Goal: Book appointment/travel/reservation

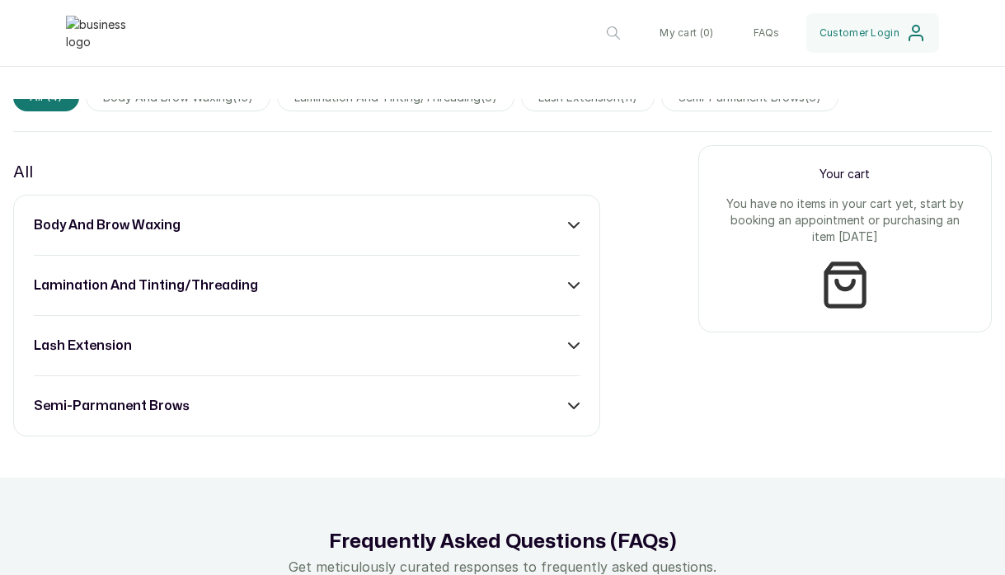
scroll to position [1182, 0]
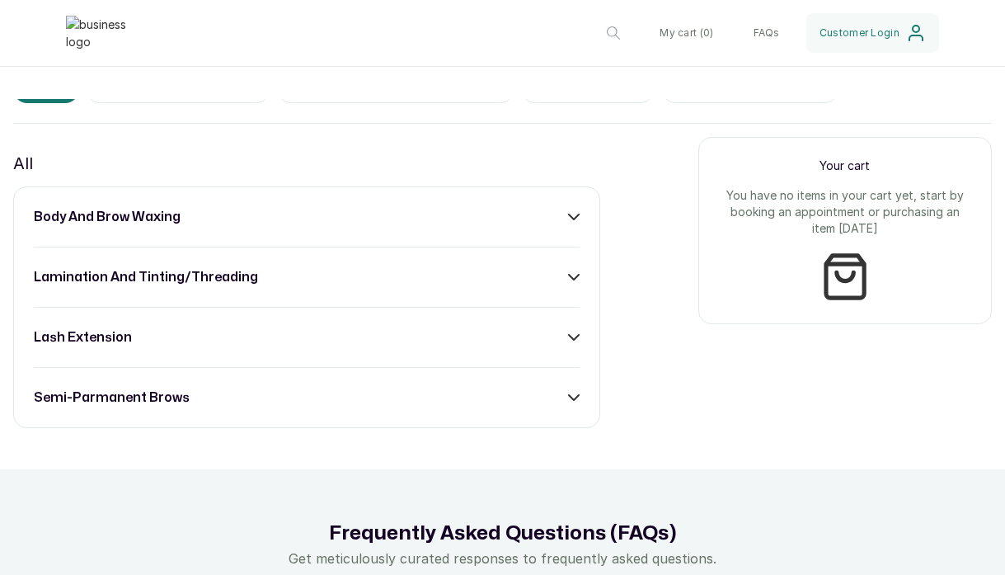
click at [570, 274] on icon at bounding box center [574, 277] width 12 height 12
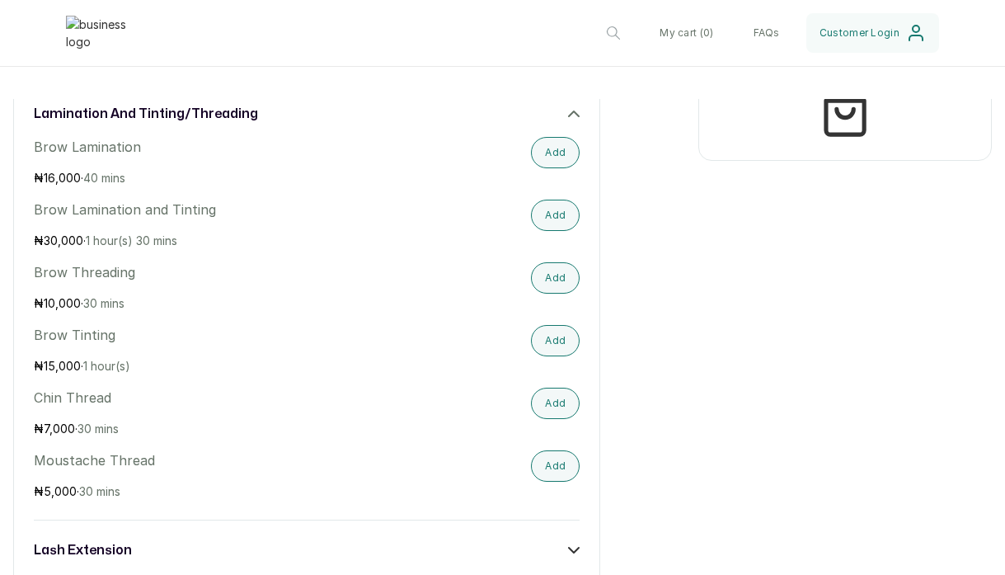
scroll to position [1349, 0]
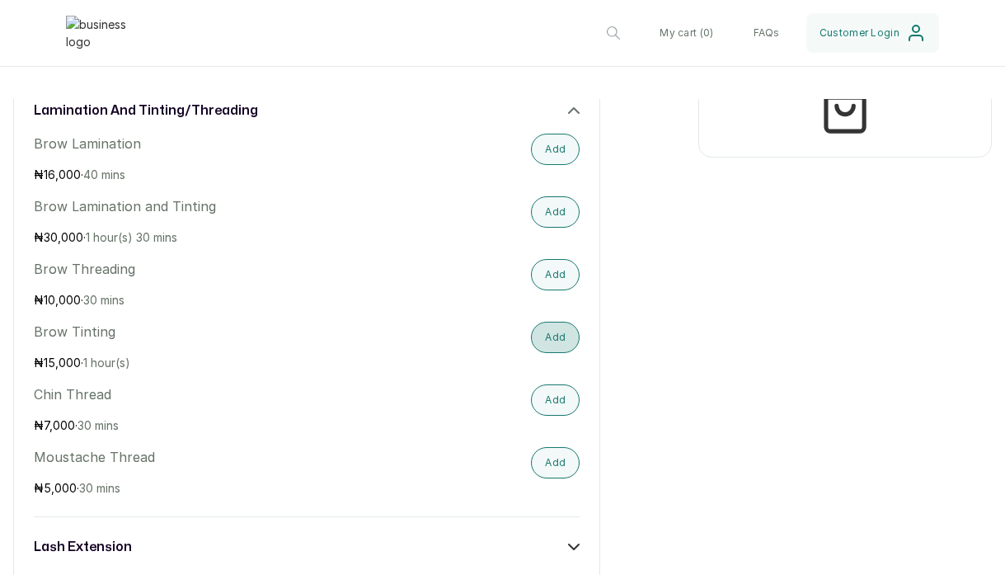
click at [548, 342] on button "Add" at bounding box center [555, 337] width 49 height 31
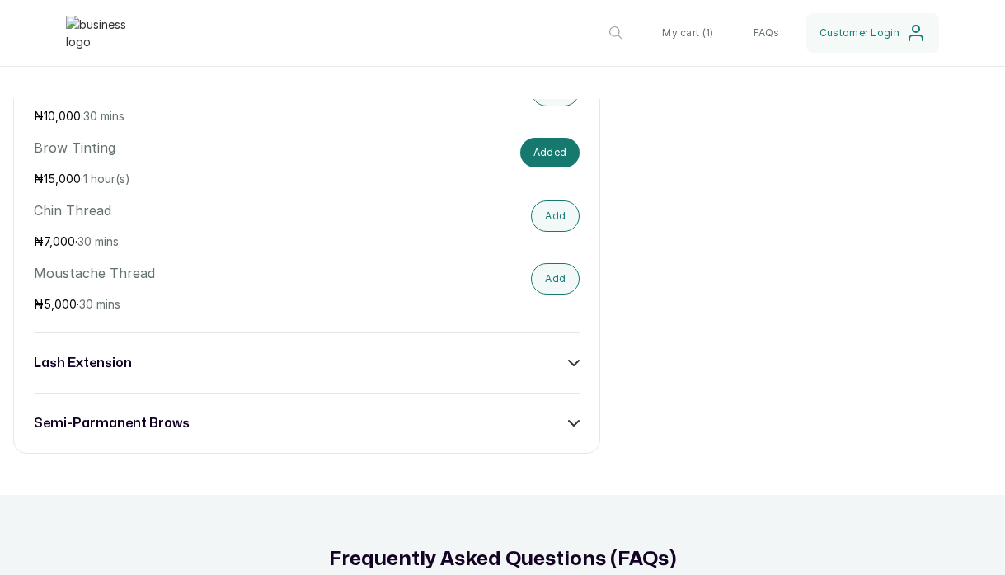
scroll to position [1533, 0]
click at [574, 364] on icon at bounding box center [574, 361] width 10 height 5
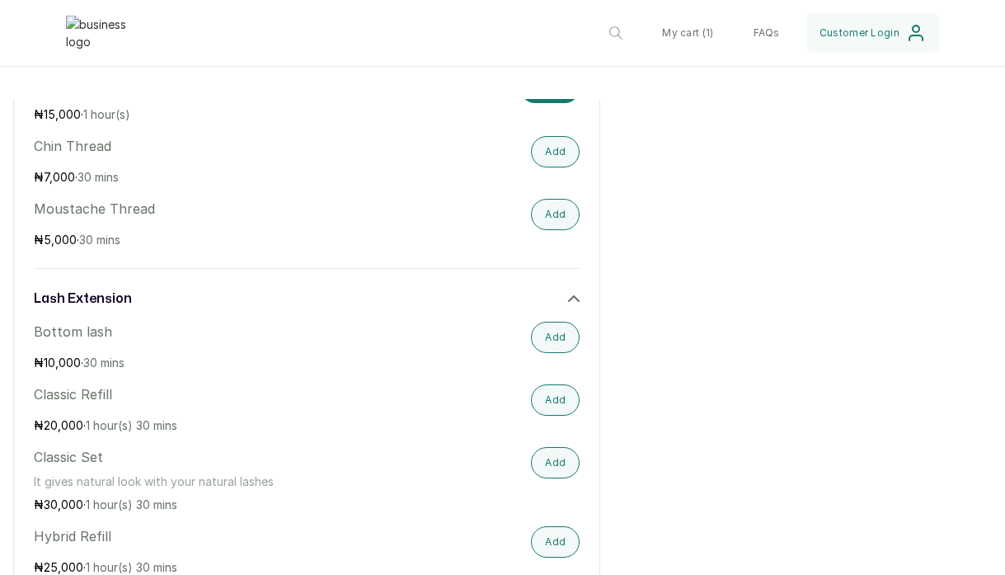
scroll to position [1608, 0]
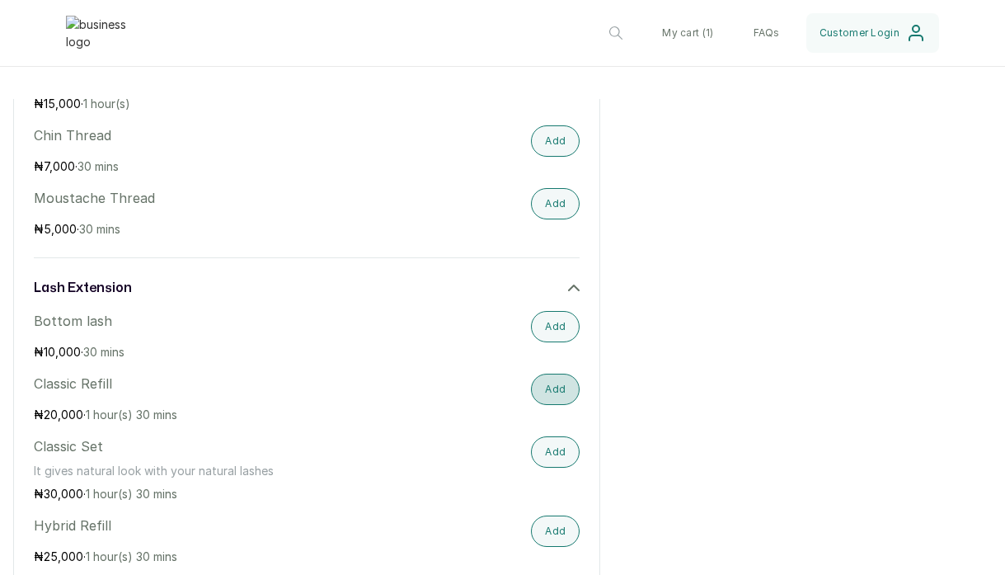
click at [553, 392] on button "Add" at bounding box center [555, 388] width 49 height 31
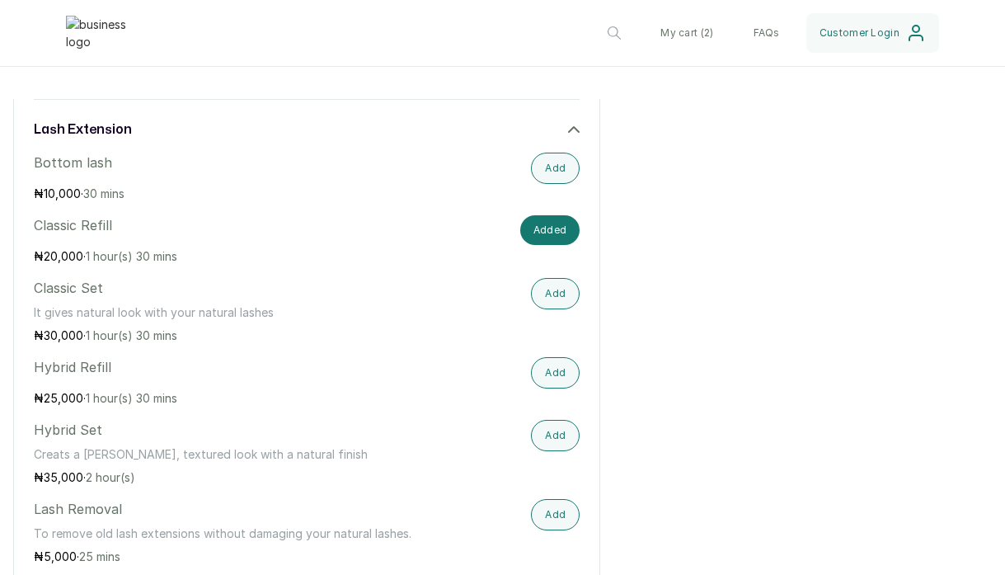
scroll to position [1769, 0]
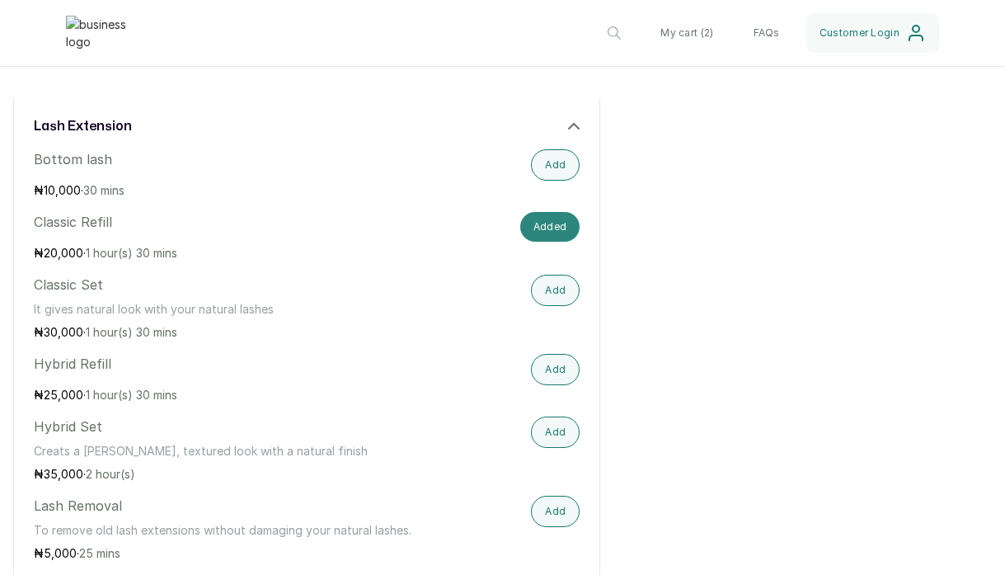
click at [549, 221] on button "Added" at bounding box center [550, 227] width 60 height 30
click at [558, 294] on button "Add" at bounding box center [555, 290] width 49 height 31
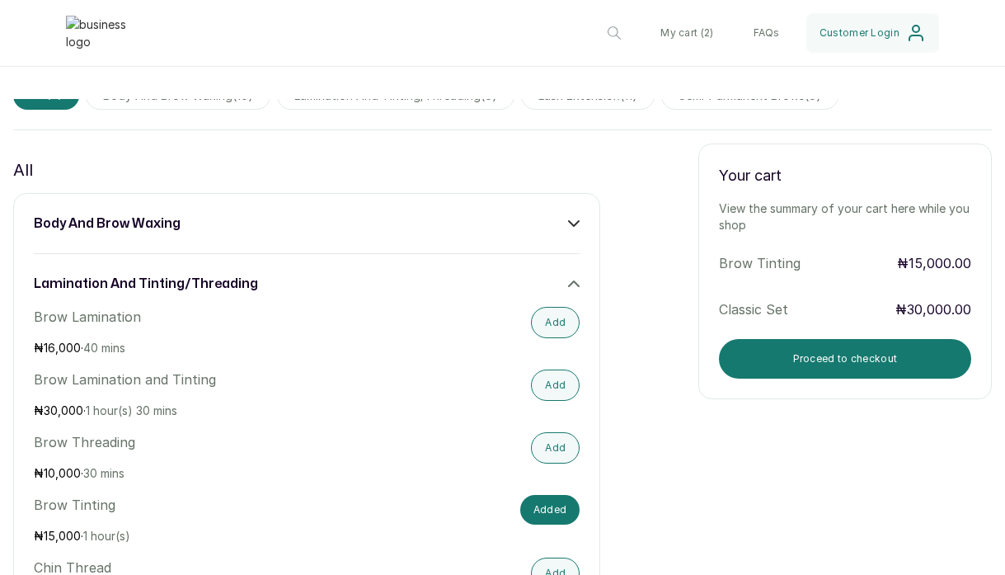
scroll to position [1185, 0]
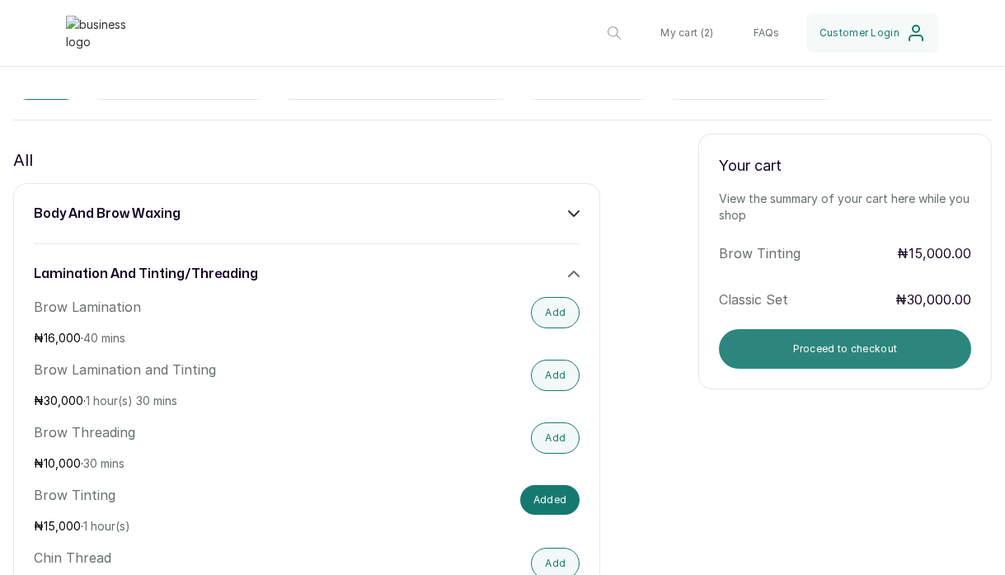
click at [859, 350] on button "Proceed to checkout" at bounding box center [845, 349] width 252 height 40
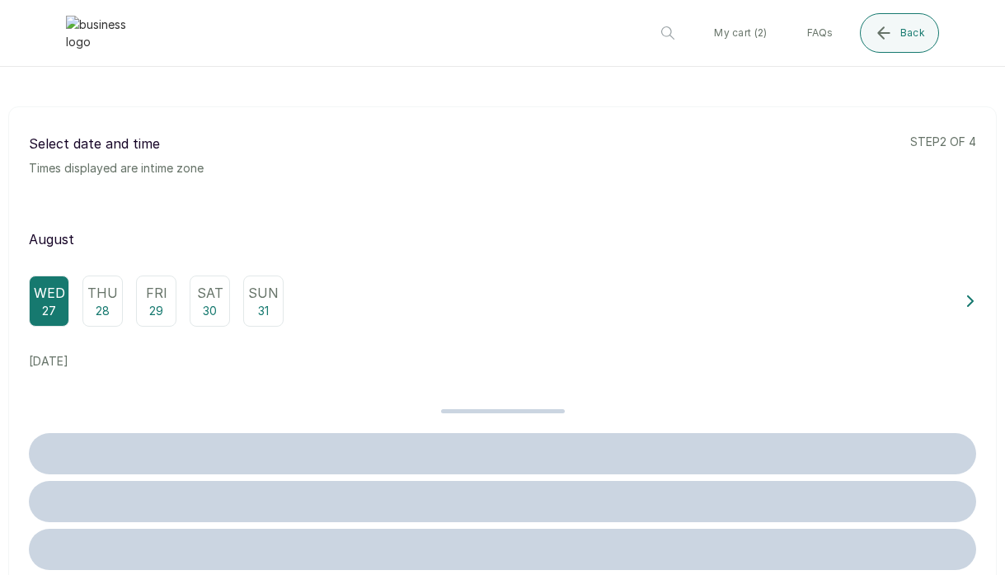
scroll to position [0, 0]
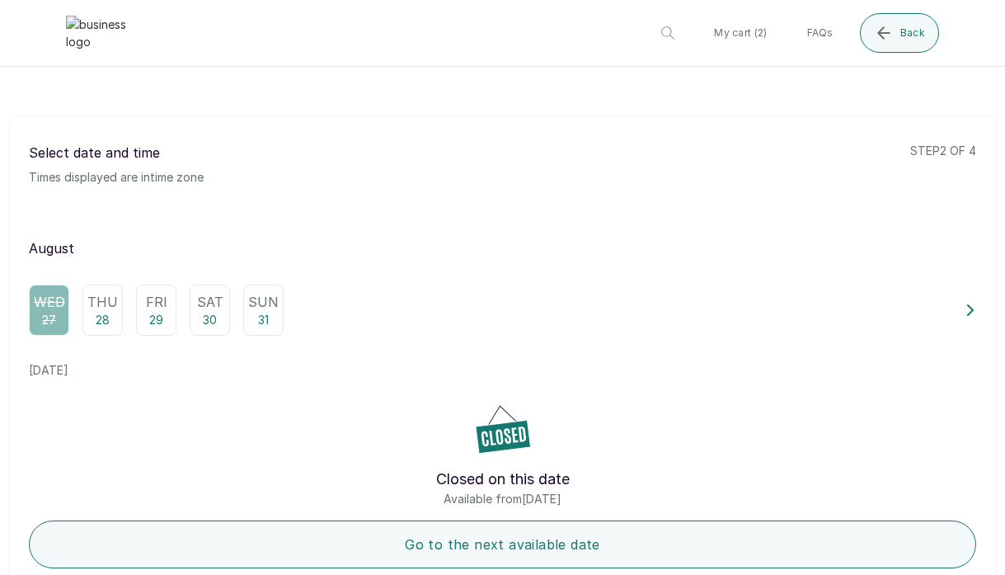
click at [158, 312] on p "29" at bounding box center [156, 320] width 14 height 16
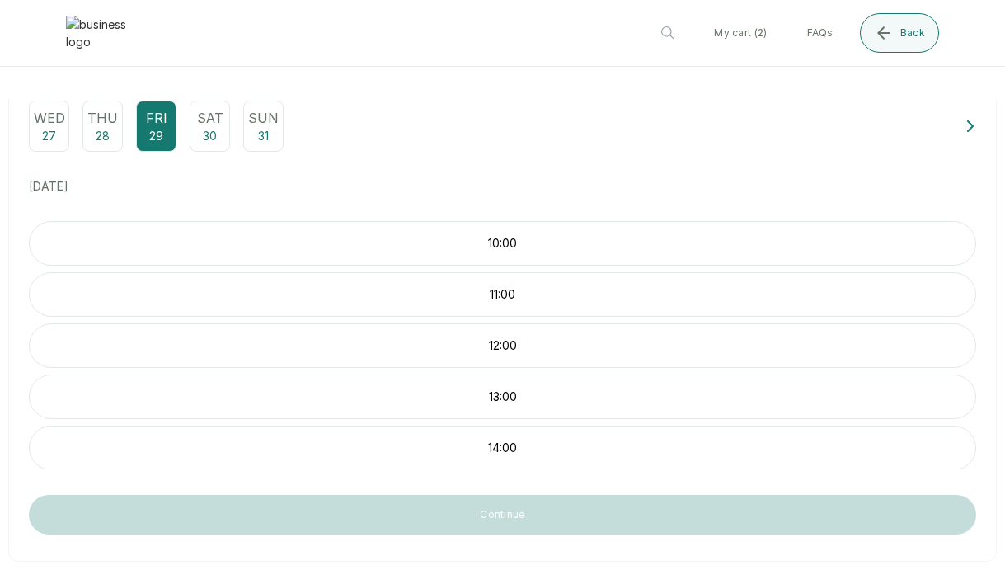
scroll to position [269, 0]
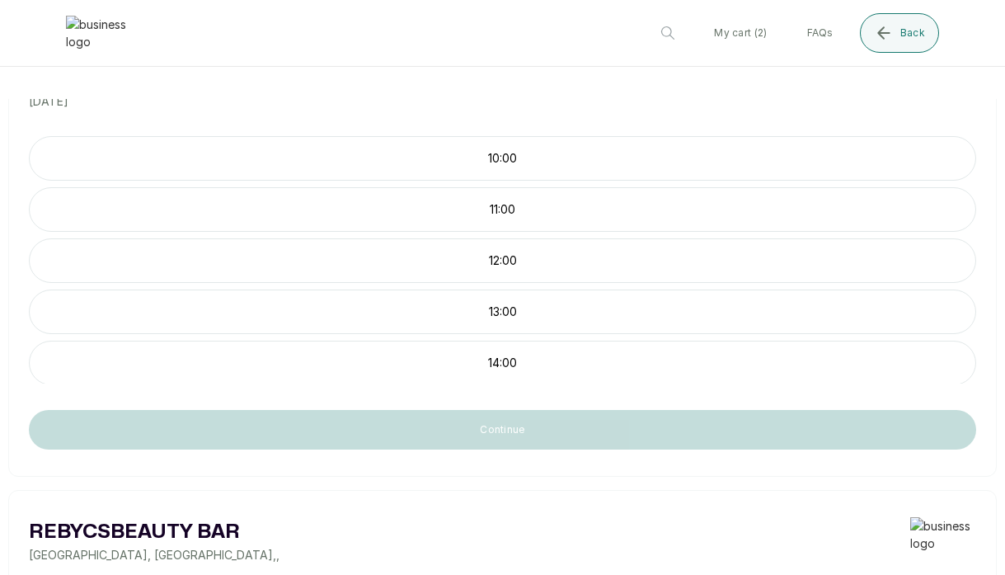
click at [510, 262] on p "12:00" at bounding box center [503, 260] width 946 height 16
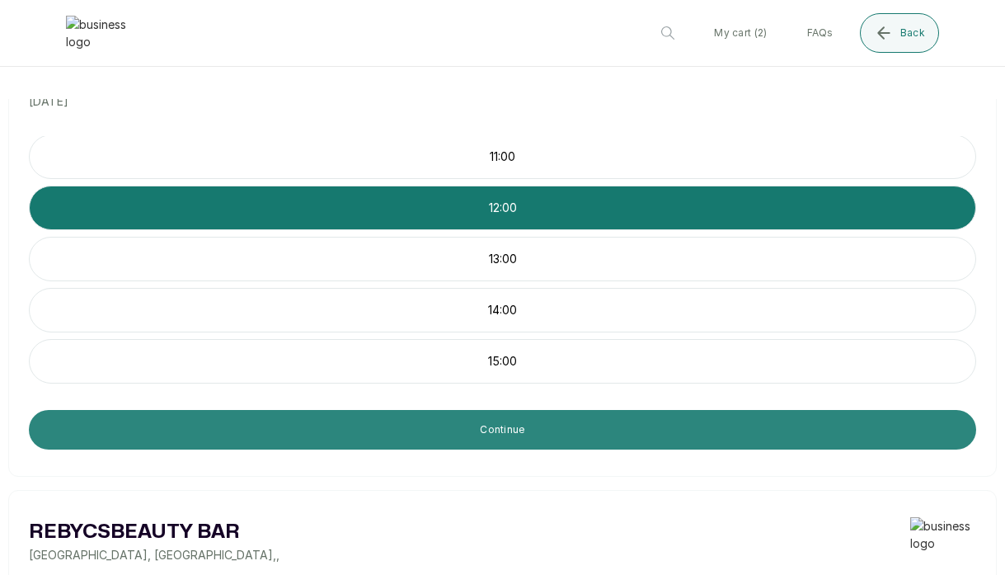
scroll to position [53, 0]
click at [509, 432] on button "Continue" at bounding box center [502, 430] width 947 height 40
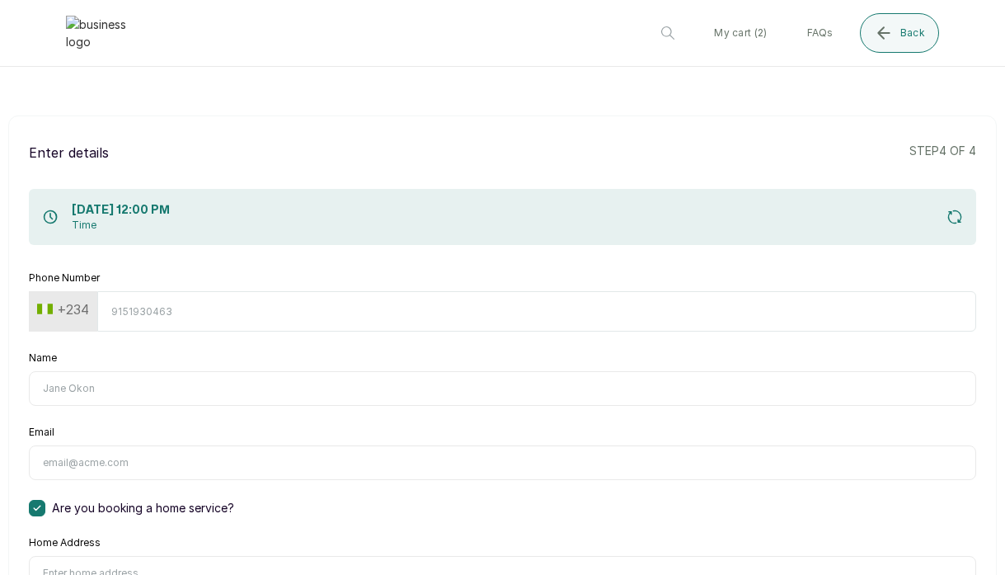
scroll to position [0, 0]
type input "802322163"
click at [319, 398] on input "[PERSON_NAME]" at bounding box center [502, 388] width 947 height 35
type input "[PERSON_NAME]"
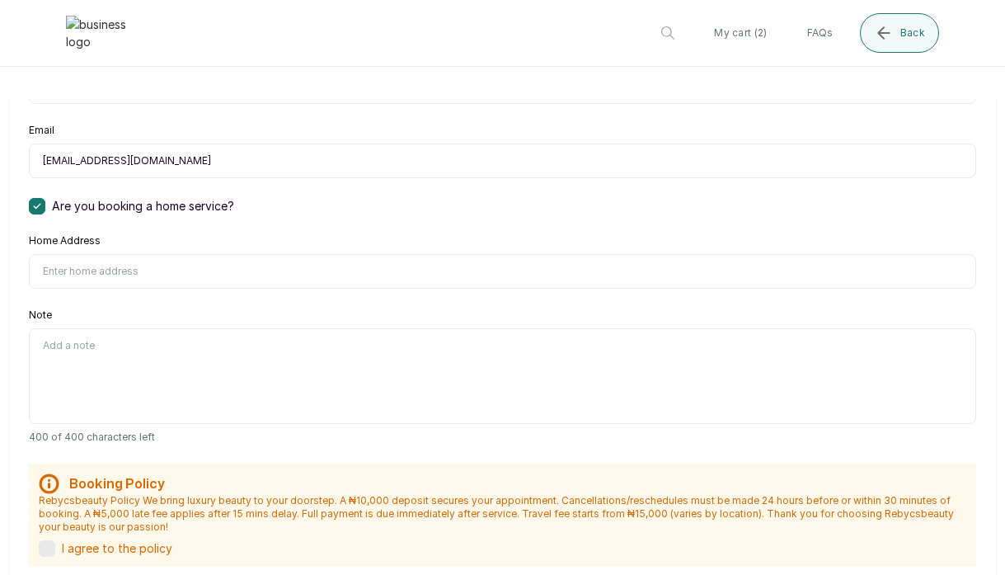
scroll to position [347, 0]
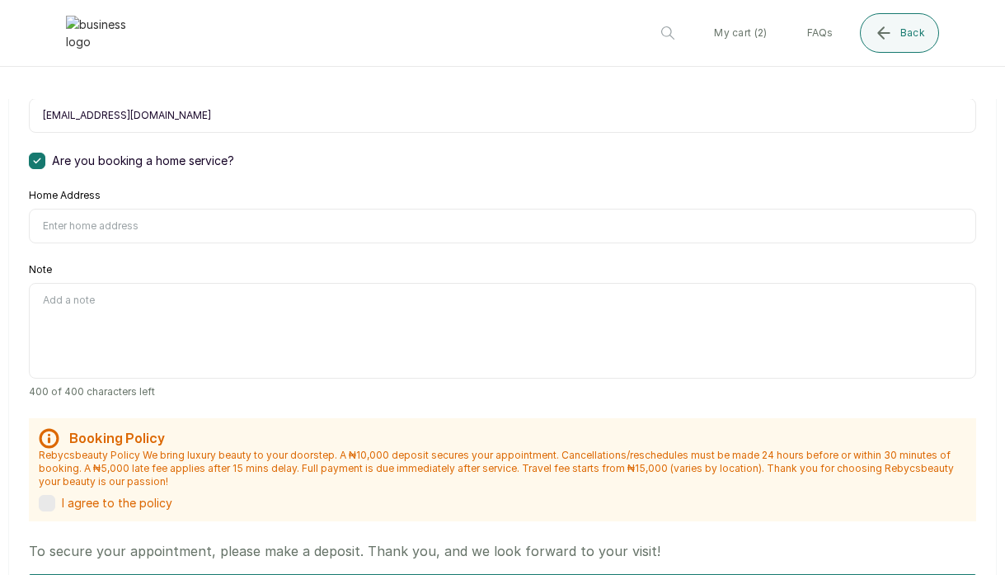
type input "[EMAIL_ADDRESS][DOMAIN_NAME]"
type input "[STREET_ADDRESS], off [GEOGRAPHIC_DATA], off [PERSON_NAME][GEOGRAPHIC_DATA], [G…"
click at [747, 298] on textarea "Note" at bounding box center [502, 331] width 947 height 96
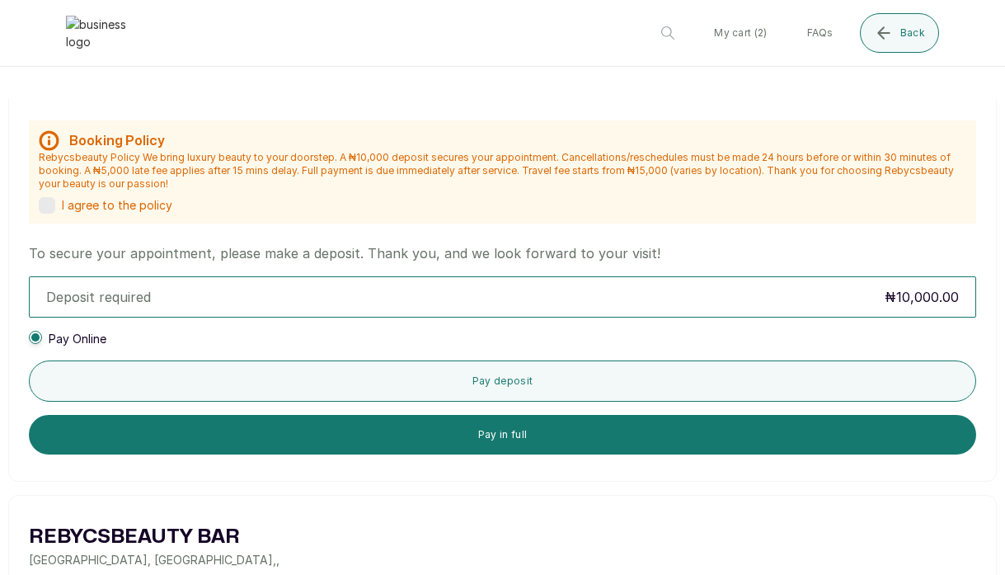
scroll to position [645, 0]
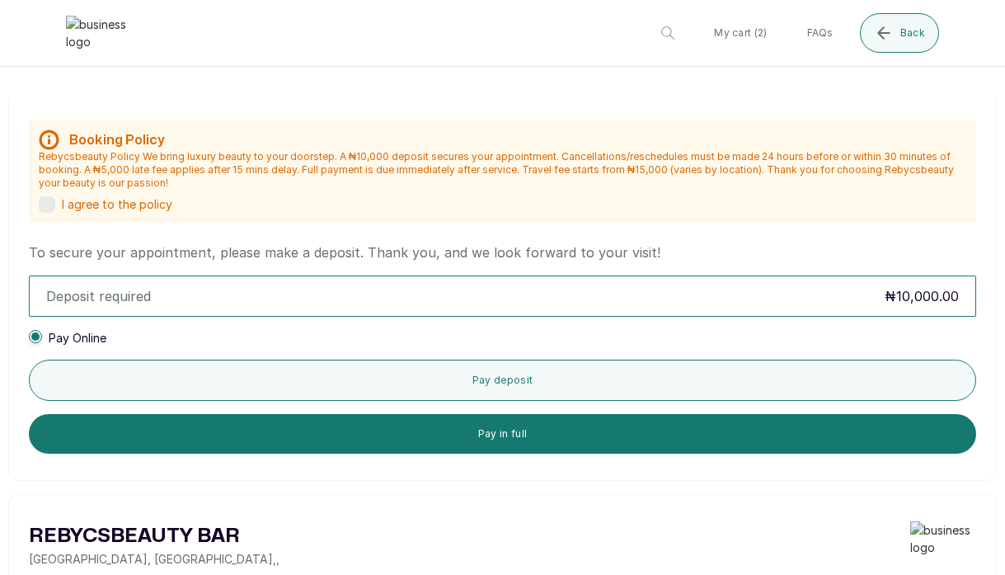
click at [296, 292] on div "Deposit required ₦10,000.00" at bounding box center [503, 296] width 946 height 26
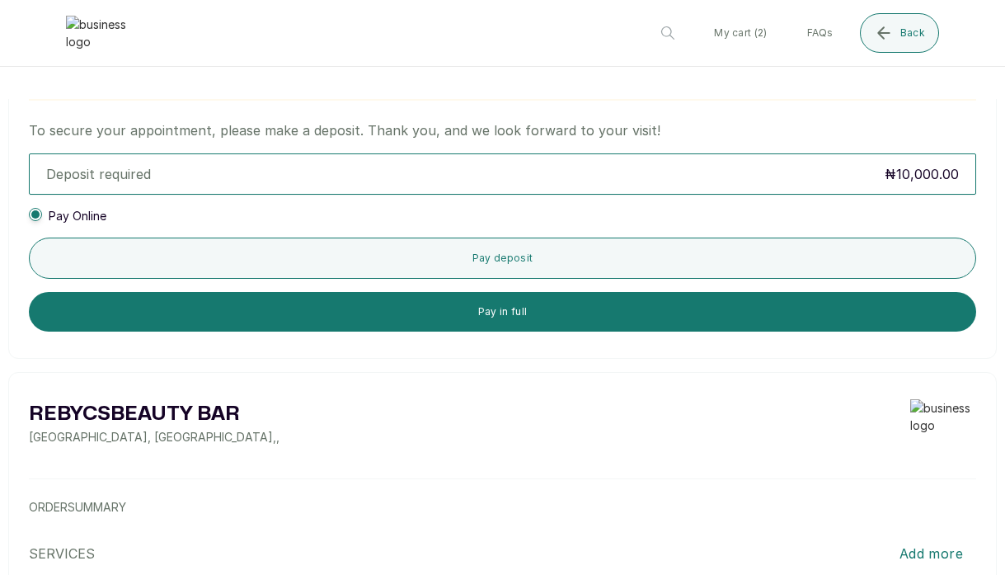
scroll to position [786, 0]
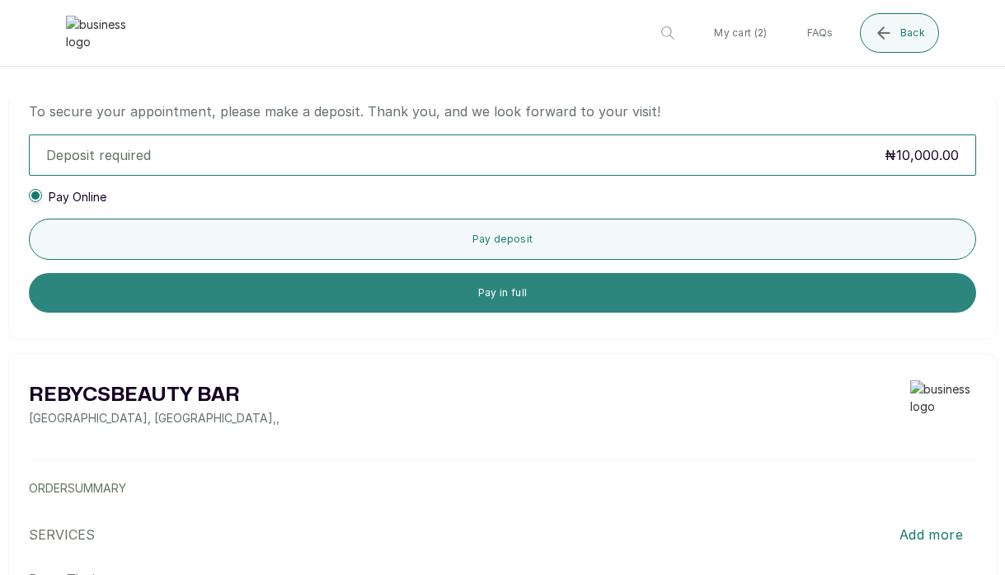
click at [500, 298] on button "Pay in full" at bounding box center [502, 293] width 947 height 40
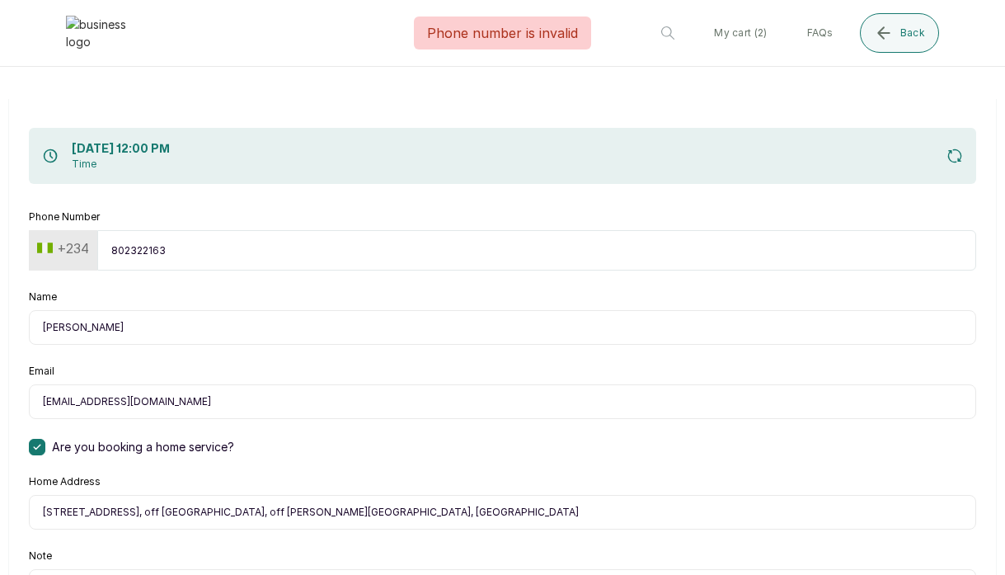
scroll to position [22, 0]
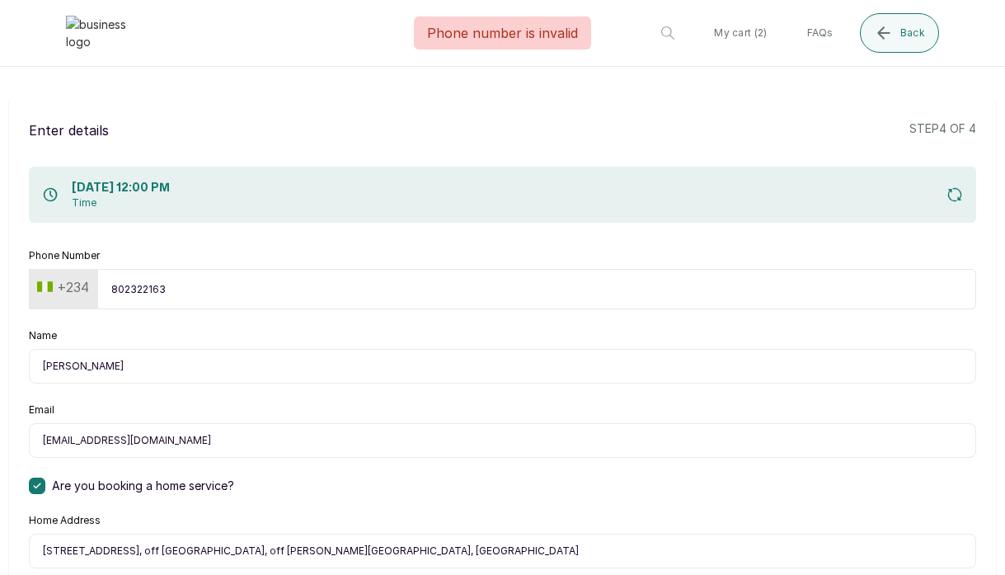
click at [210, 285] on input "802322163" at bounding box center [536, 289] width 879 height 40
type input "8023221637"
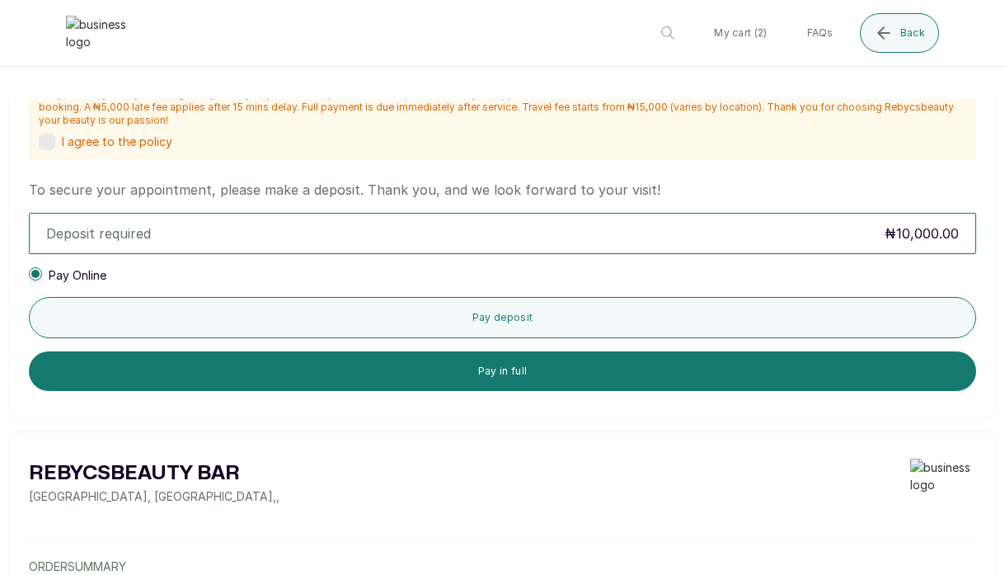
scroll to position [749, 0]
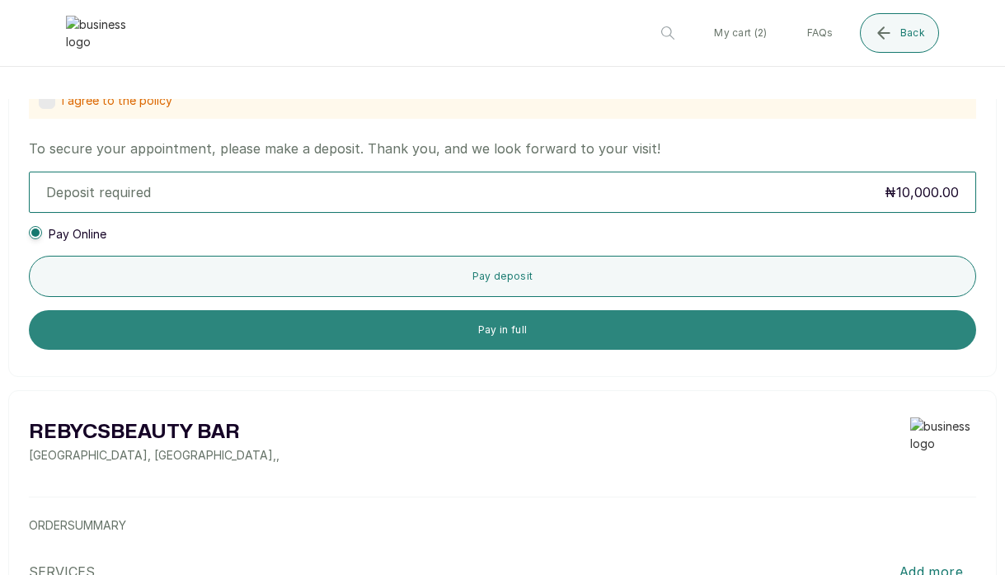
type input "8023221637"
click at [472, 330] on button "Pay in full" at bounding box center [502, 330] width 947 height 40
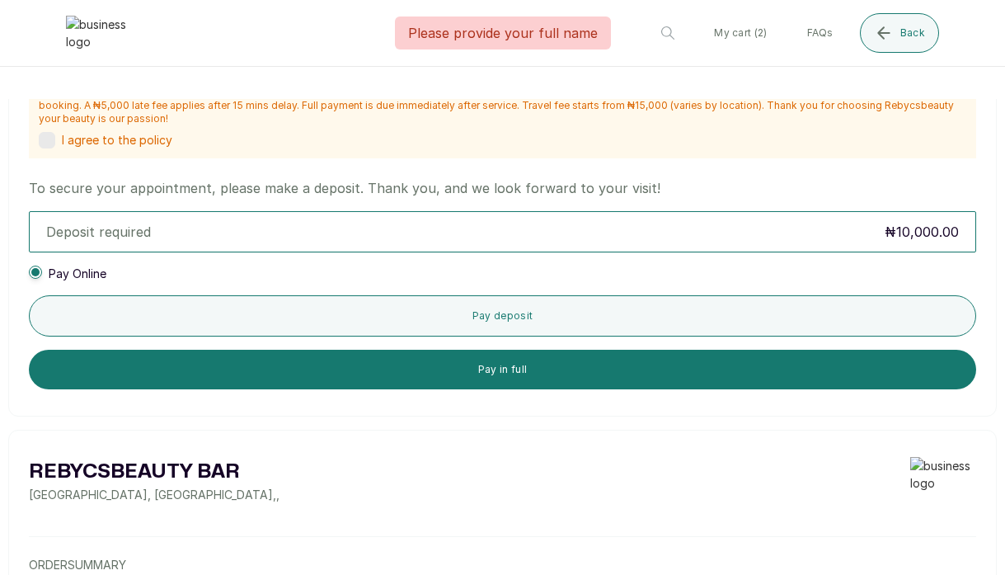
scroll to position [52, 0]
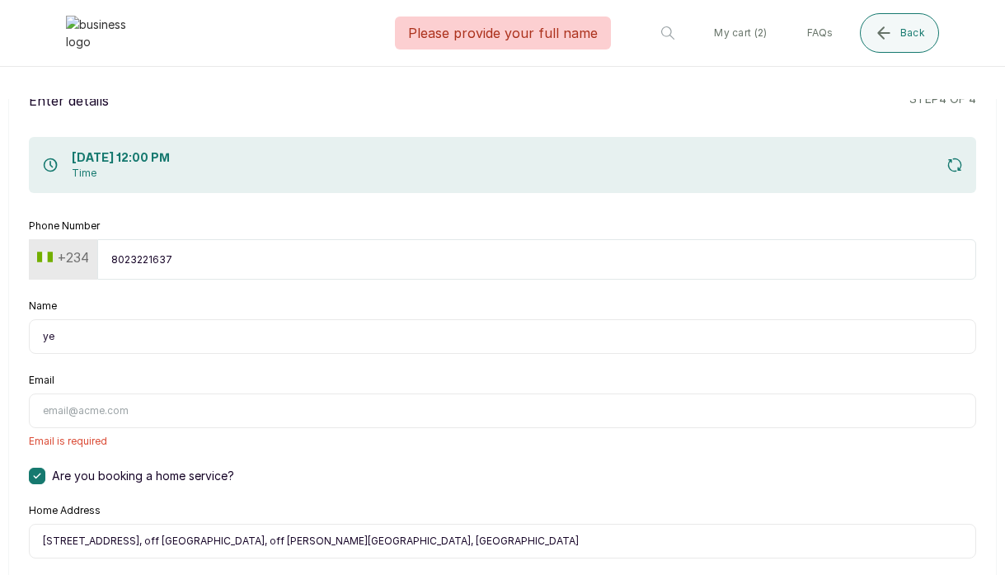
type input "y"
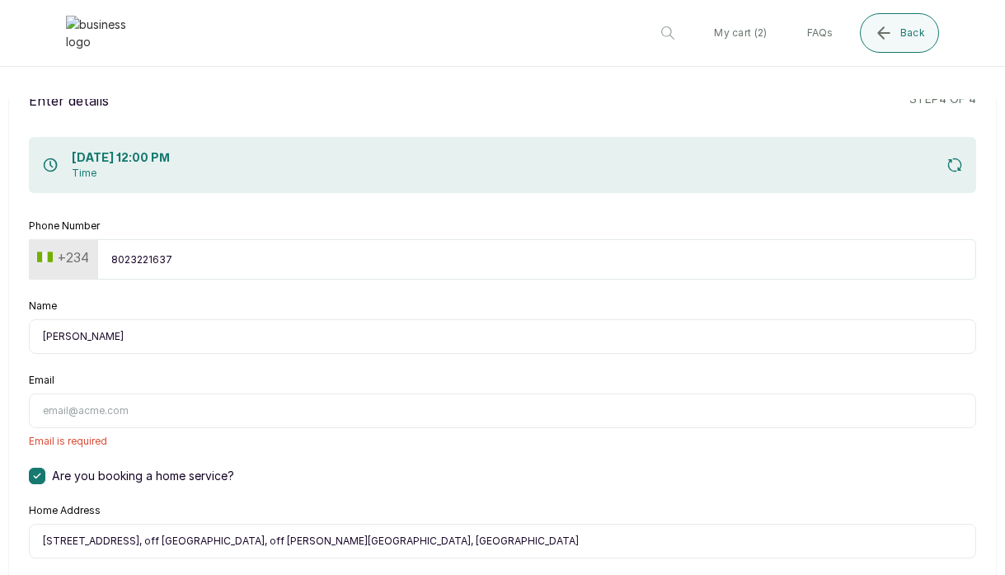
type input "[PERSON_NAME]"
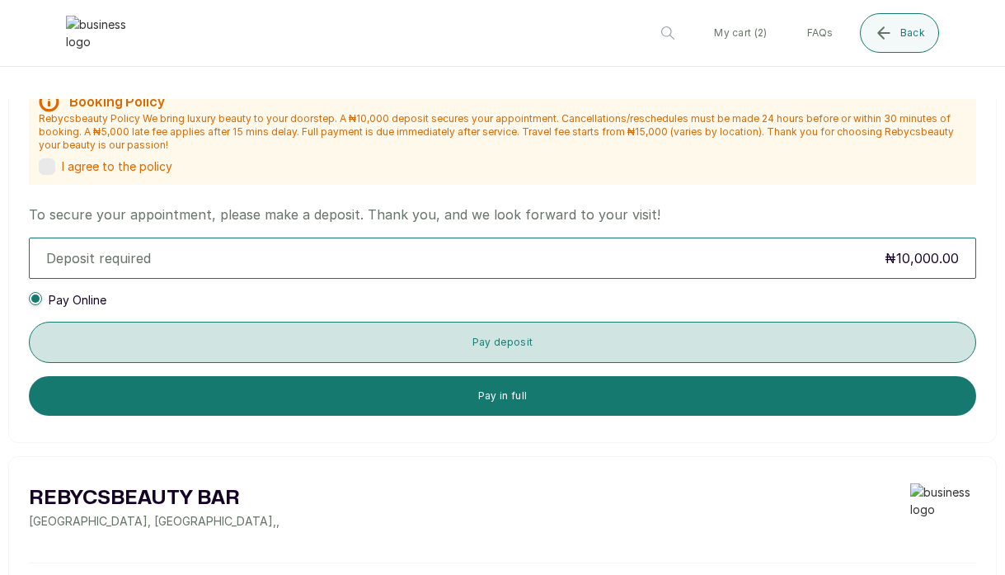
scroll to position [692, 0]
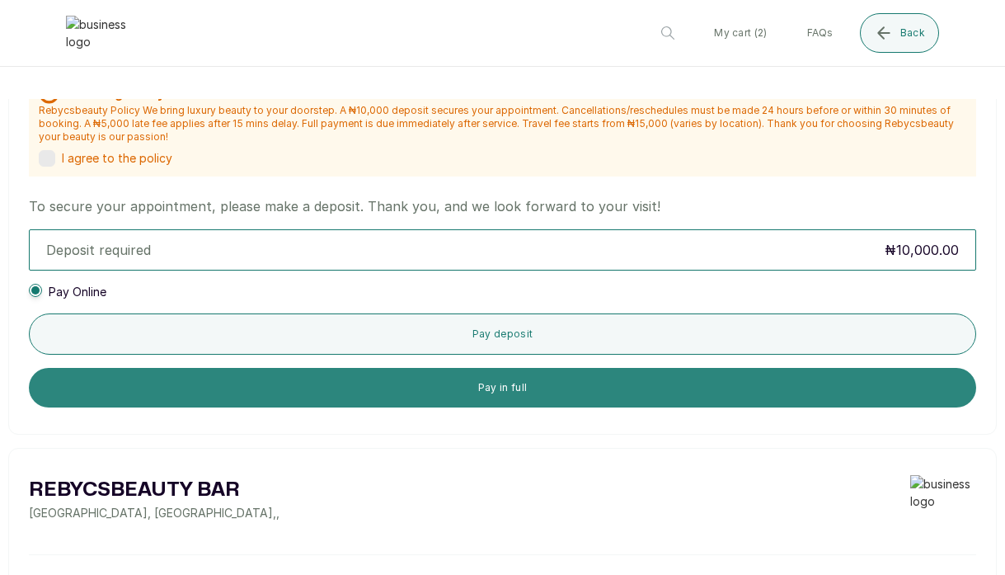
type input "[EMAIL_ADDRESS][DOMAIN_NAME]"
click at [527, 387] on button "Pay in full" at bounding box center [502, 388] width 947 height 40
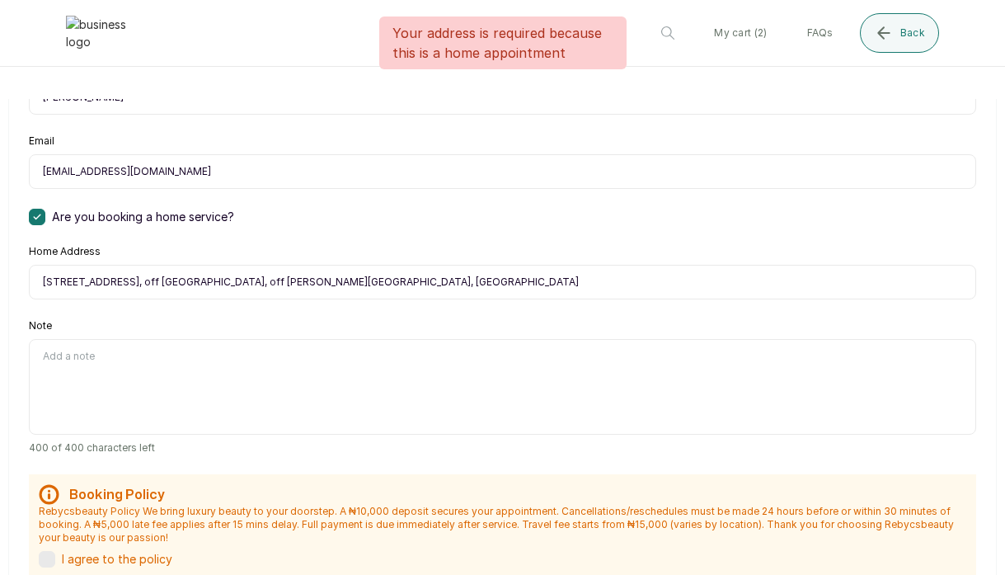
scroll to position [305, 0]
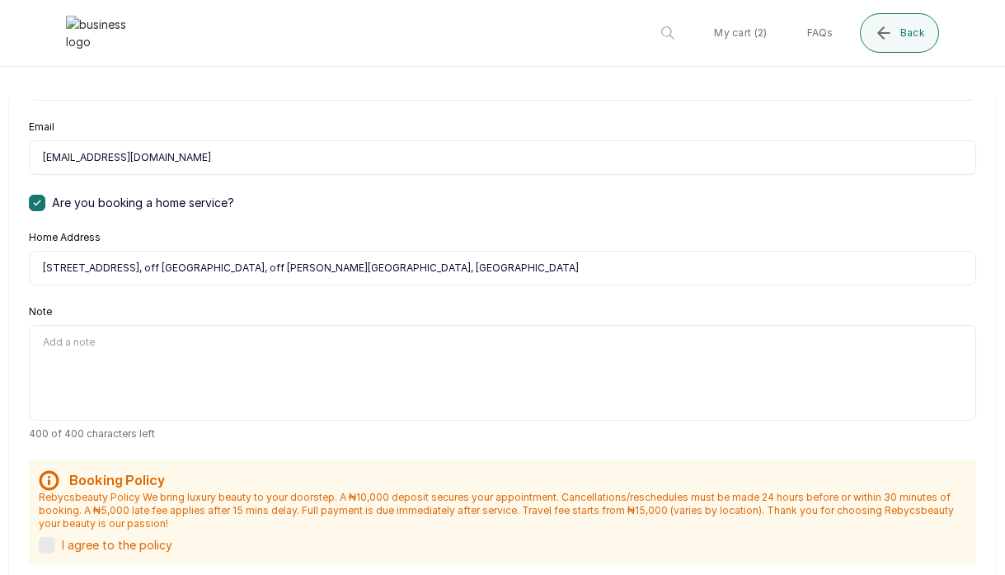
click at [514, 268] on input "[STREET_ADDRESS], off [GEOGRAPHIC_DATA], off [PERSON_NAME][GEOGRAPHIC_DATA], [G…" at bounding box center [502, 268] width 947 height 35
type input "[STREET_ADDRESS], off [GEOGRAPHIC_DATA], off [PERSON_NAME][GEOGRAPHIC_DATA], [G…"
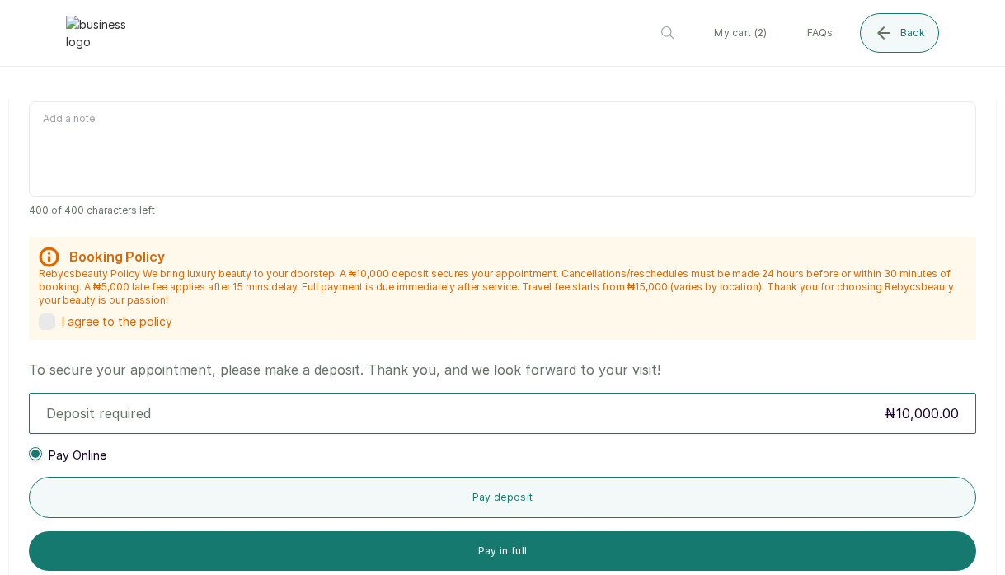
scroll to position [529, 0]
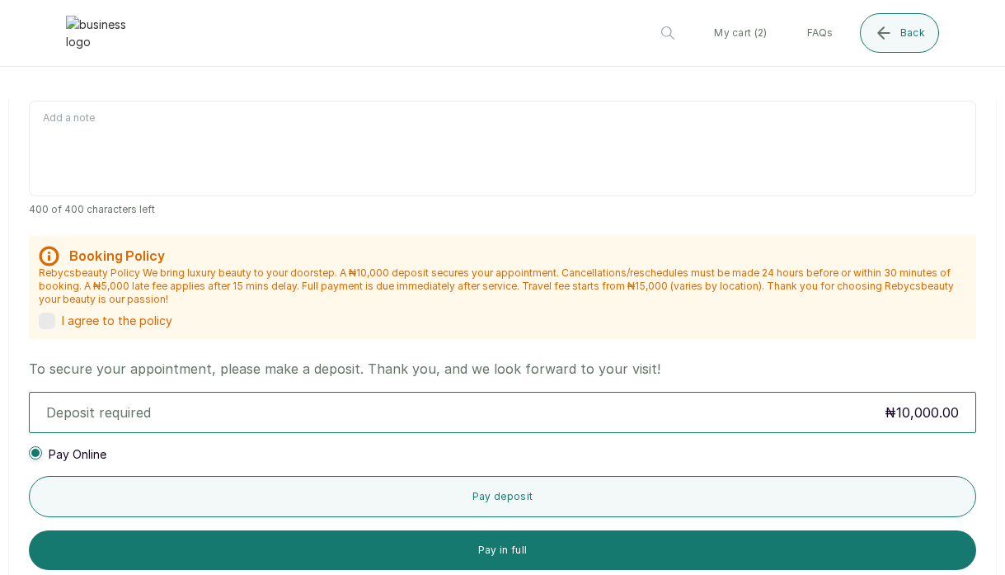
click at [47, 324] on label at bounding box center [47, 320] width 16 height 16
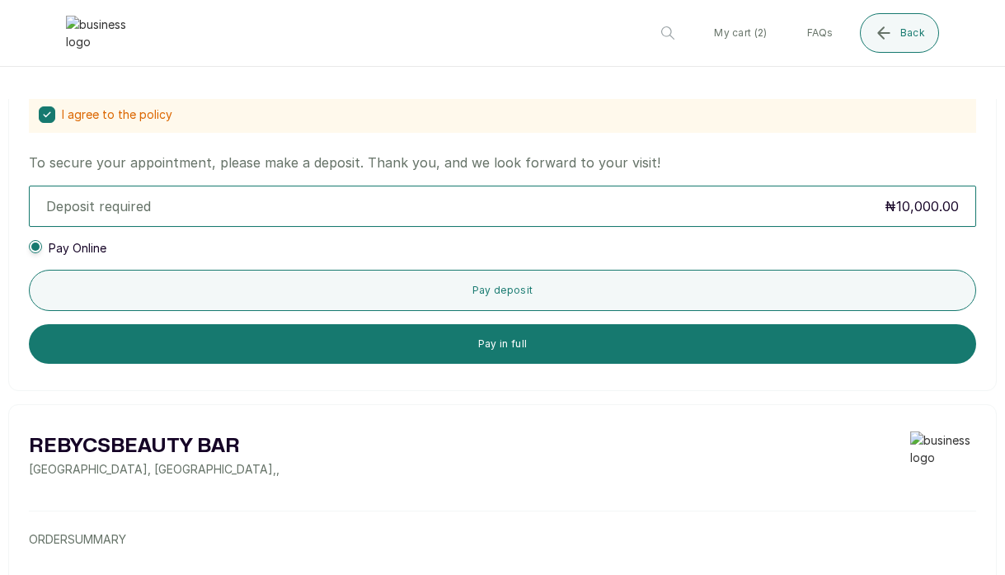
scroll to position [867, 0]
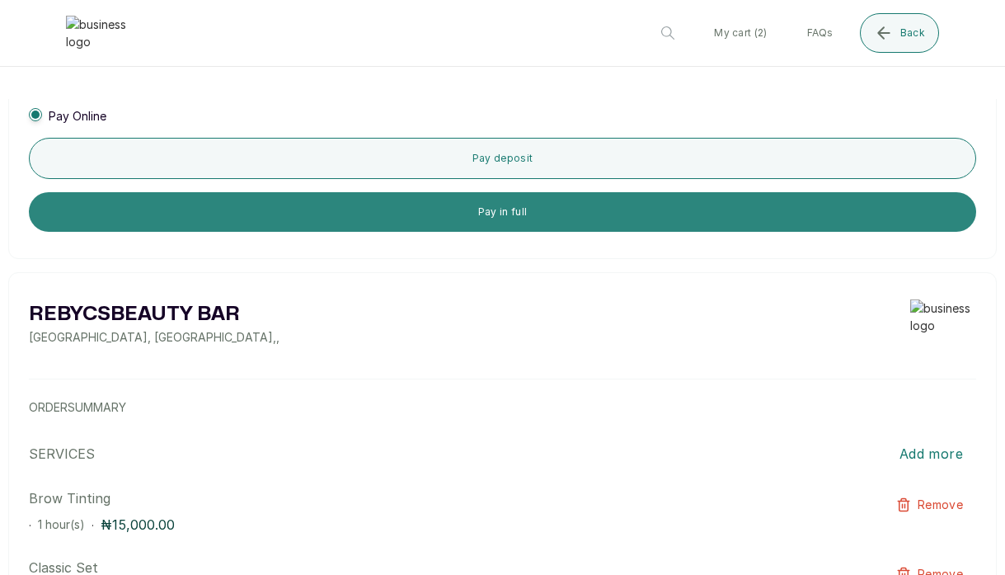
click at [512, 212] on button "Pay in full" at bounding box center [502, 212] width 947 height 40
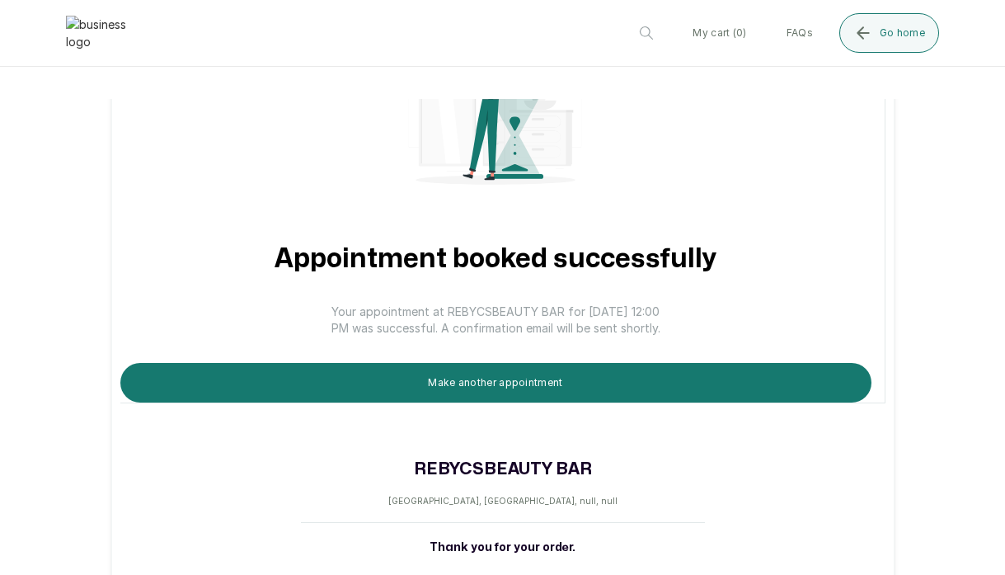
scroll to position [0, 0]
